Goal: Find specific page/section

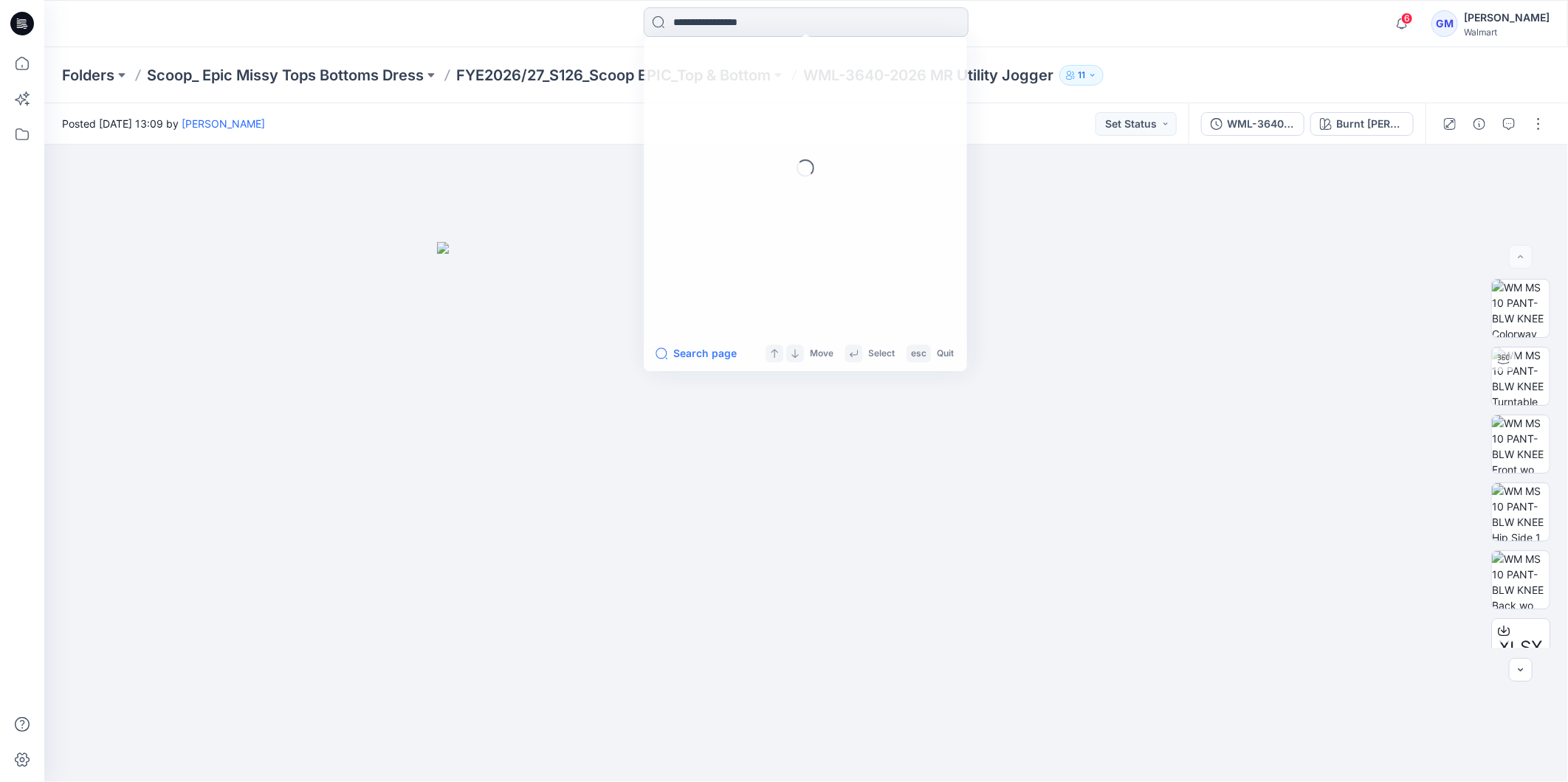
click at [714, 13] on input at bounding box center [806, 22] width 325 height 30
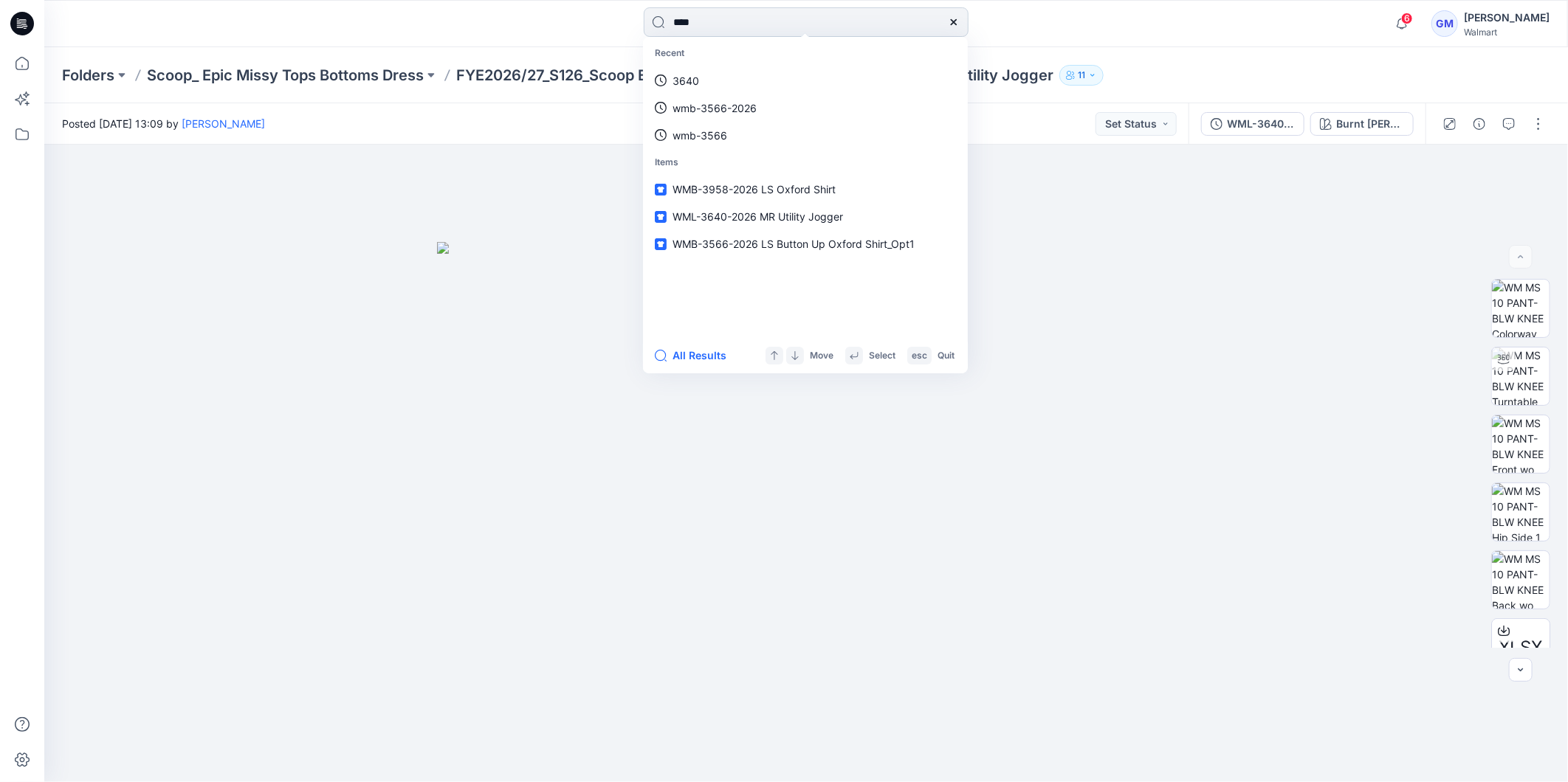
type input "****"
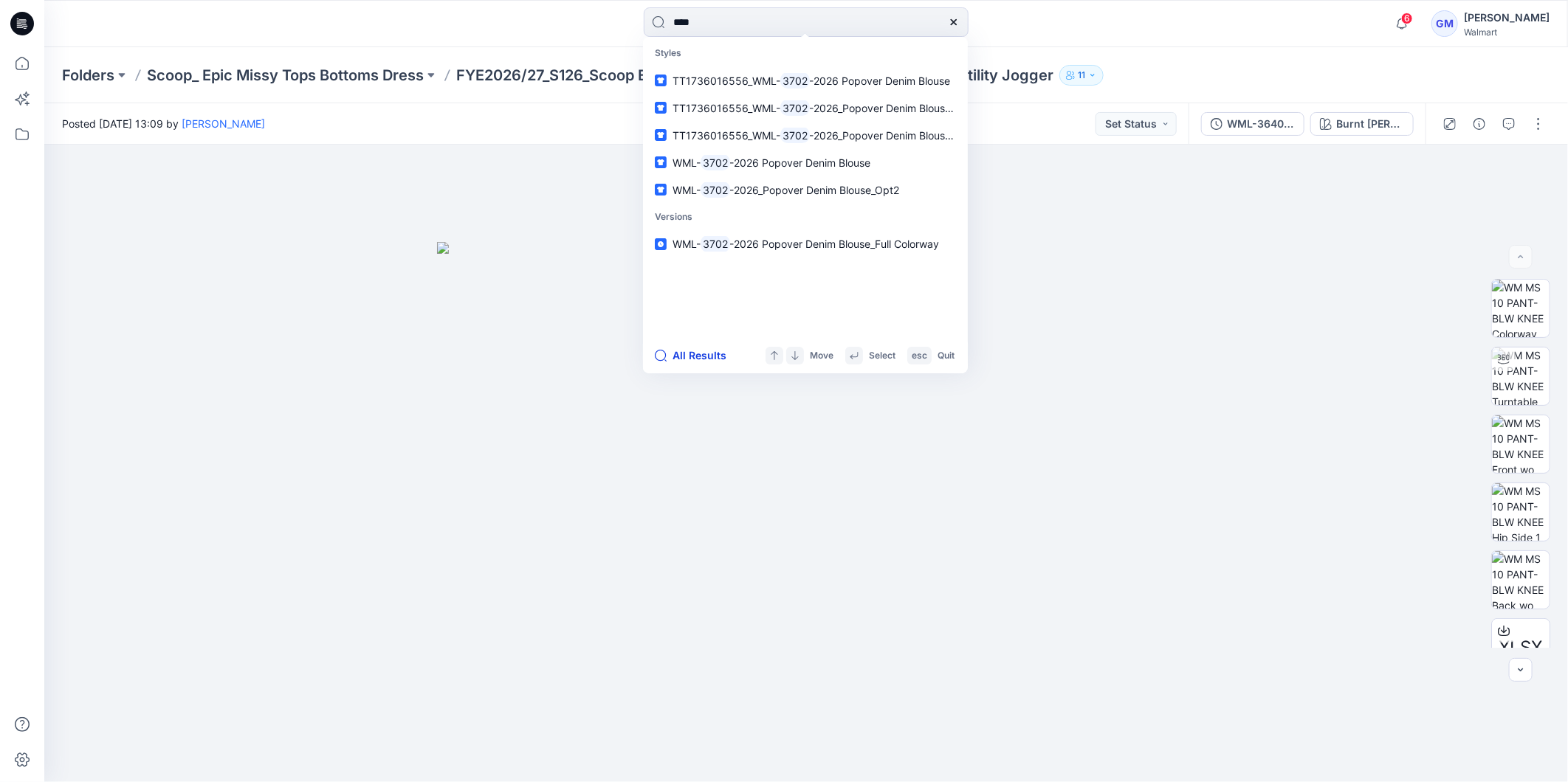
click at [706, 357] on button "All Results" at bounding box center [695, 356] width 81 height 18
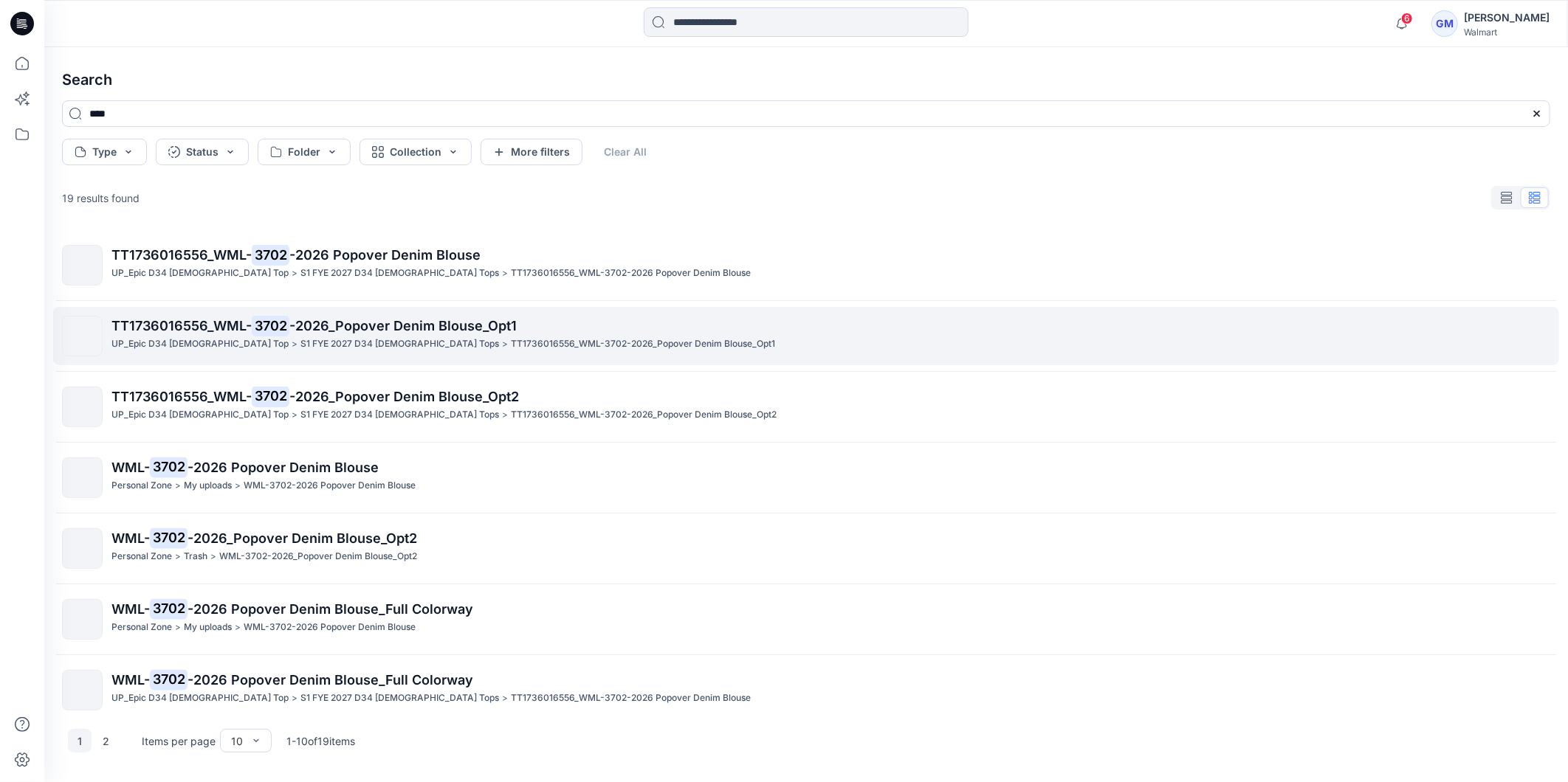
click at [300, 342] on p "S1 FYE 2027 D34 [DEMOGRAPHIC_DATA] Tops" at bounding box center [399, 344] width 198 height 16
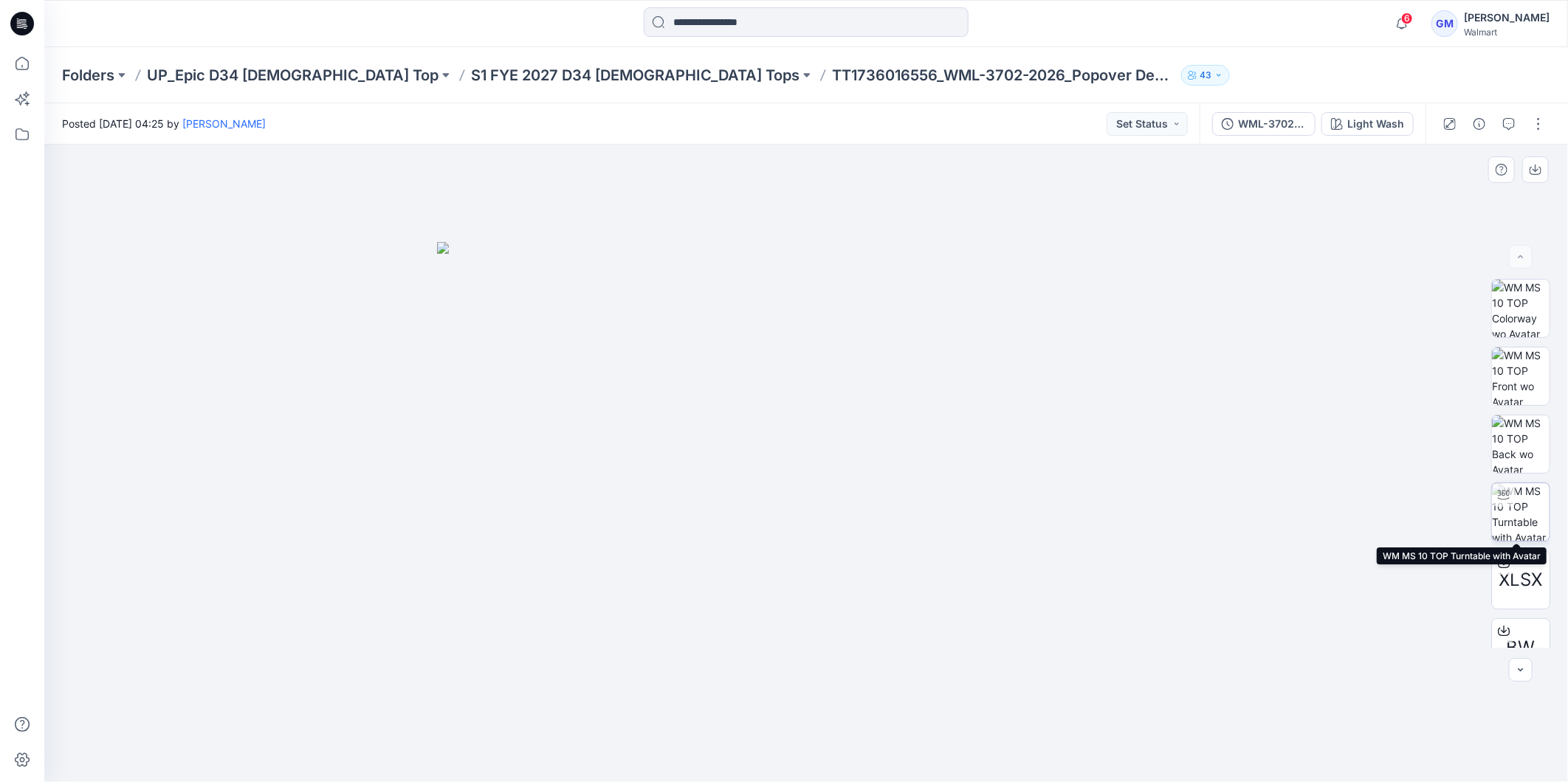
click at [1519, 499] on img at bounding box center [1520, 512] width 57 height 57
drag, startPoint x: 890, startPoint y: 741, endPoint x: 919, endPoint y: 725, distance: 33.1
click at [919, 725] on icon at bounding box center [808, 739] width 447 height 56
drag, startPoint x: 908, startPoint y: 765, endPoint x: 692, endPoint y: 740, distance: 217.4
click at [692, 740] on div at bounding box center [806, 463] width 1524 height 638
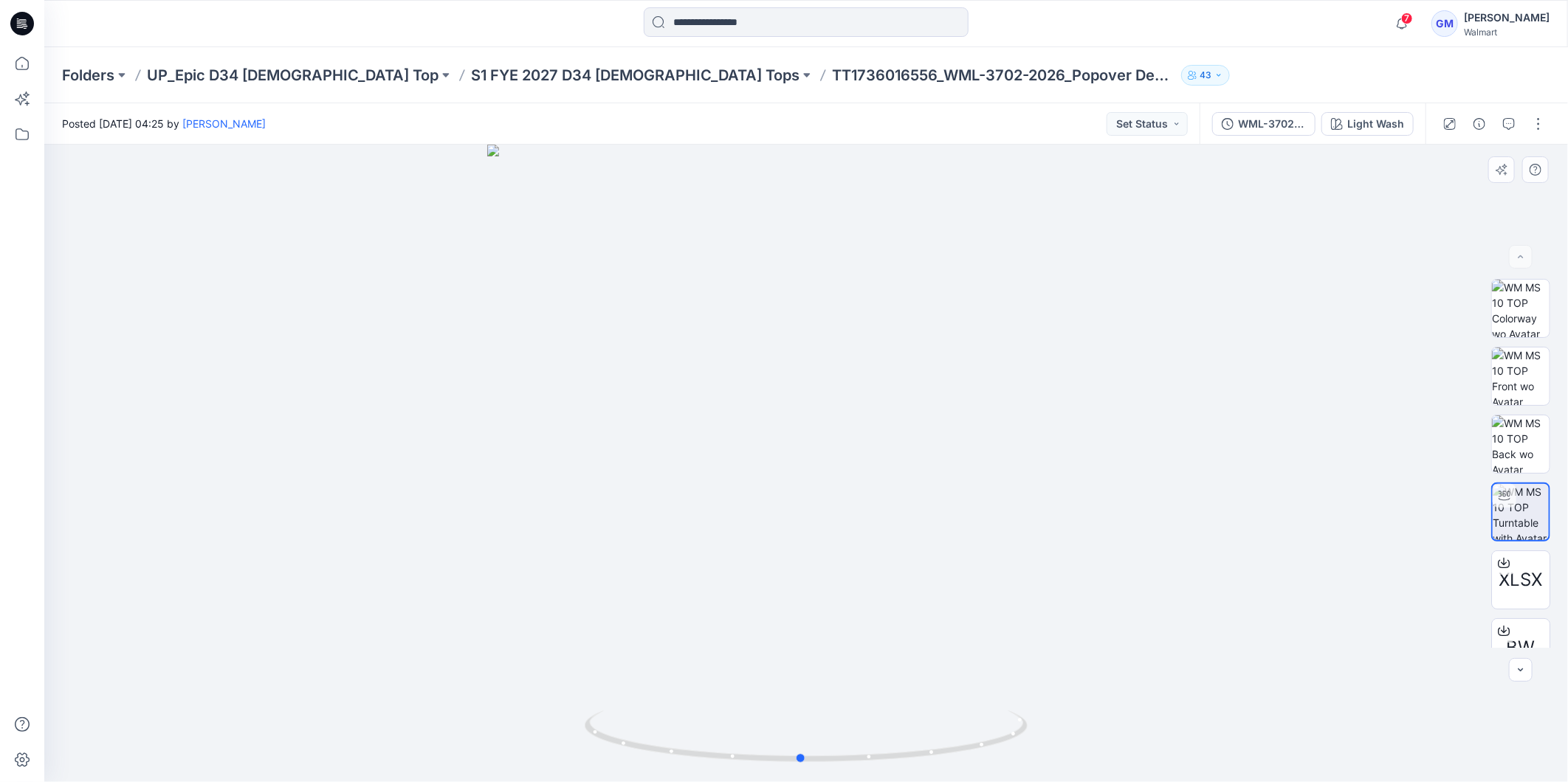
drag, startPoint x: 841, startPoint y: 760, endPoint x: 1049, endPoint y: 716, distance: 212.6
click at [1049, 716] on div at bounding box center [806, 463] width 1524 height 638
drag, startPoint x: 880, startPoint y: 762, endPoint x: 685, endPoint y: 757, distance: 195.1
click at [685, 757] on icon at bounding box center [808, 739] width 447 height 56
drag, startPoint x: 766, startPoint y: 758, endPoint x: 765, endPoint y: 751, distance: 7.1
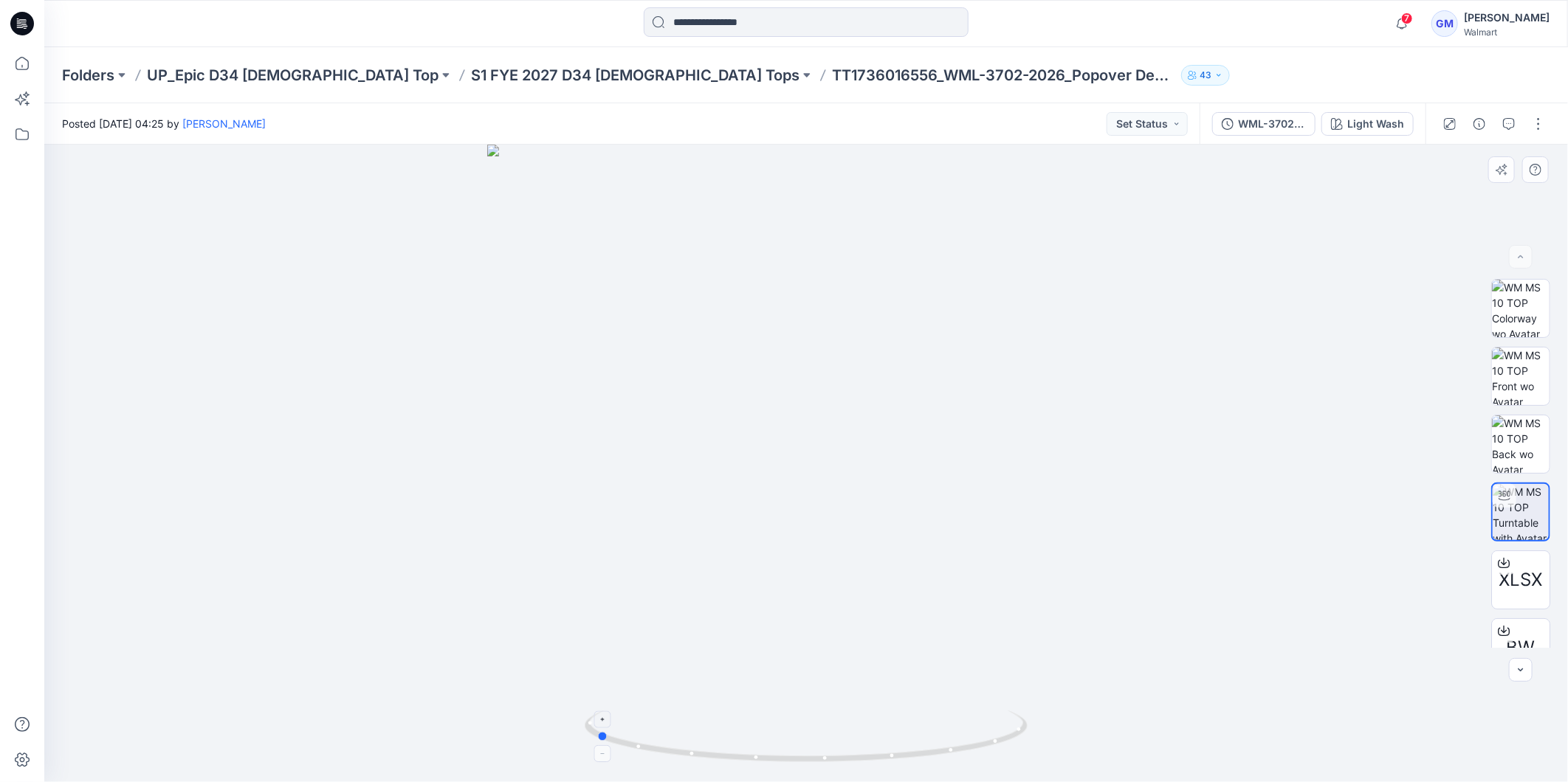
click at [765, 751] on icon at bounding box center [808, 739] width 447 height 56
drag, startPoint x: 799, startPoint y: 766, endPoint x: 1005, endPoint y: 752, distance: 206.5
click at [1005, 752] on div at bounding box center [806, 463] width 1524 height 638
